Goal: Task Accomplishment & Management: Complete application form

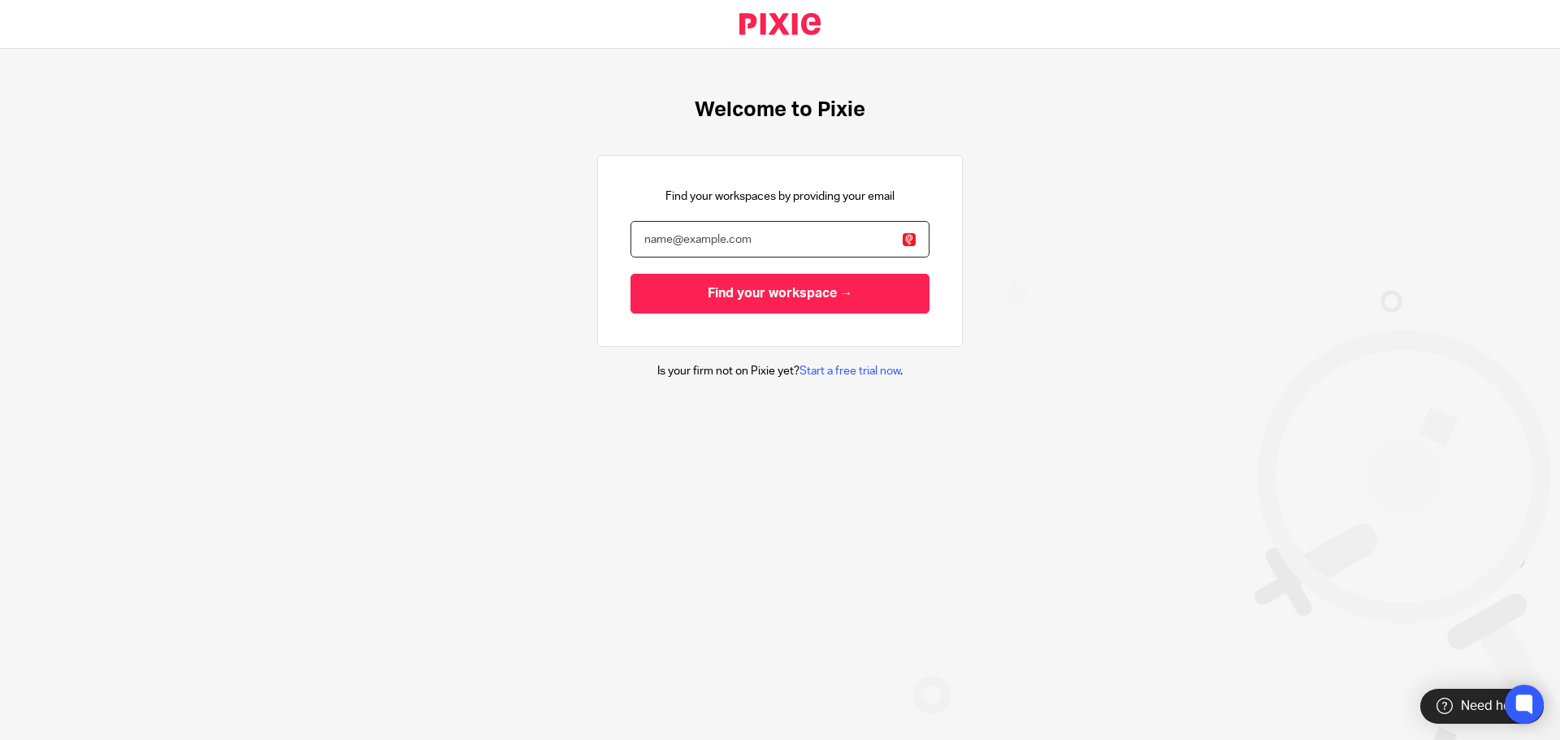
click at [779, 250] on input "email" at bounding box center [780, 239] width 299 height 37
click at [787, 245] on input "email" at bounding box center [780, 239] width 299 height 37
click at [794, 240] on input "email" at bounding box center [780, 239] width 299 height 37
type input "[PERSON_NAME][EMAIL_ADDRESS][DOMAIN_NAME]"
click at [631, 274] on input "Find your workspace →" at bounding box center [780, 294] width 299 height 40
